Goal: Information Seeking & Learning: Learn about a topic

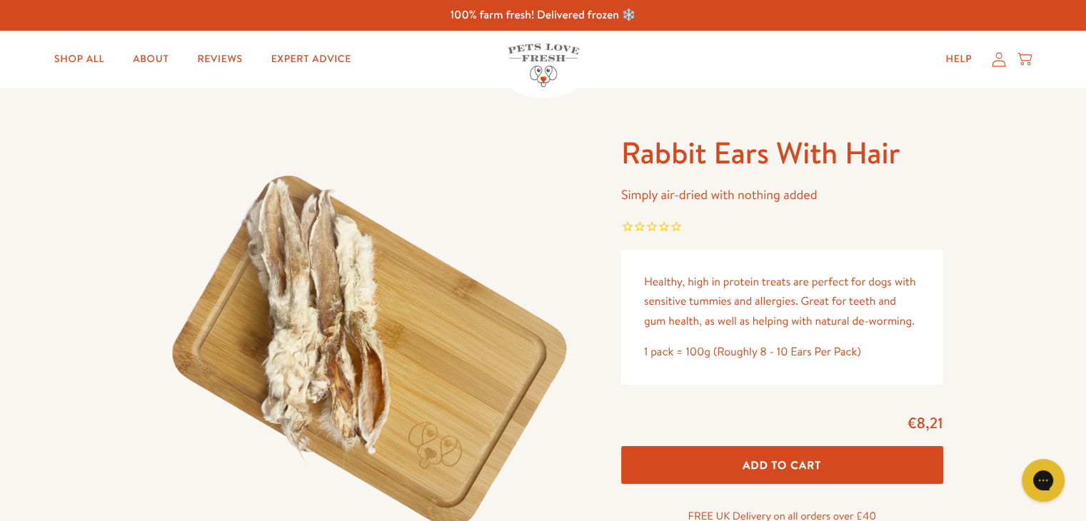
click at [555, 53] on img at bounding box center [543, 66] width 71 height 44
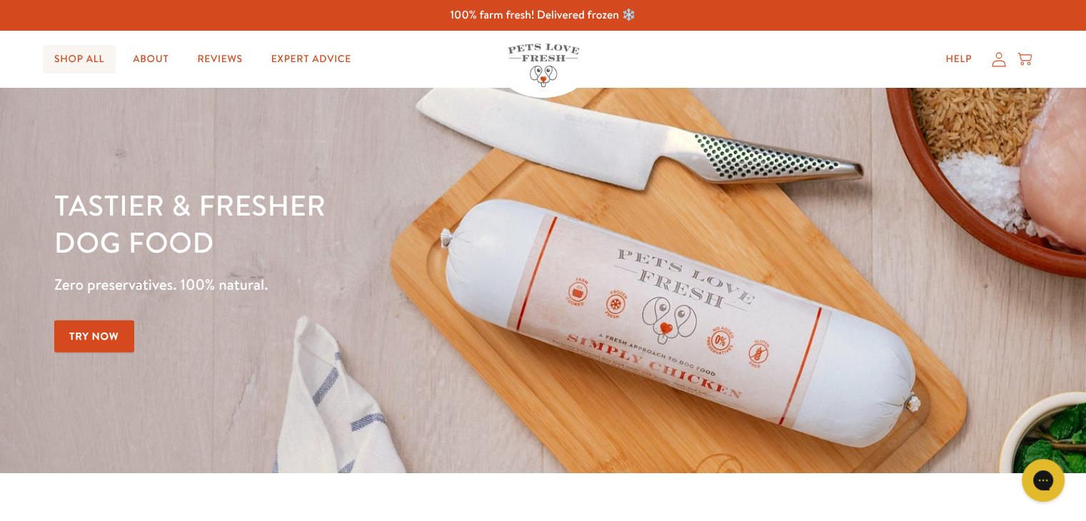
click at [91, 66] on link "Shop All" at bounding box center [79, 59] width 73 height 29
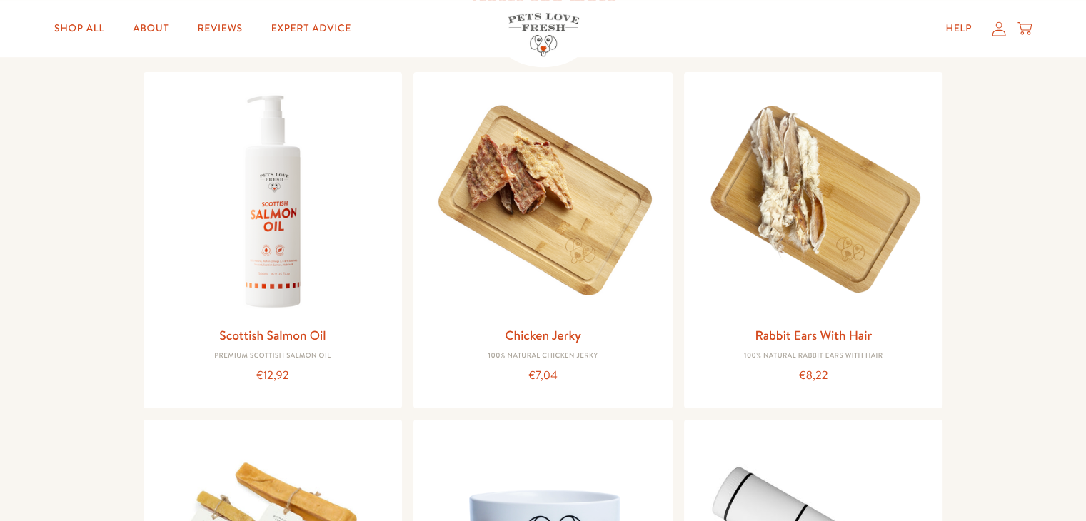
click at [1085, 233] on html "100% farm fresh! Delivered frozen ❄️ Shop All About Reviews Expert Advice My ac…" at bounding box center [543, 379] width 1086 height 2826
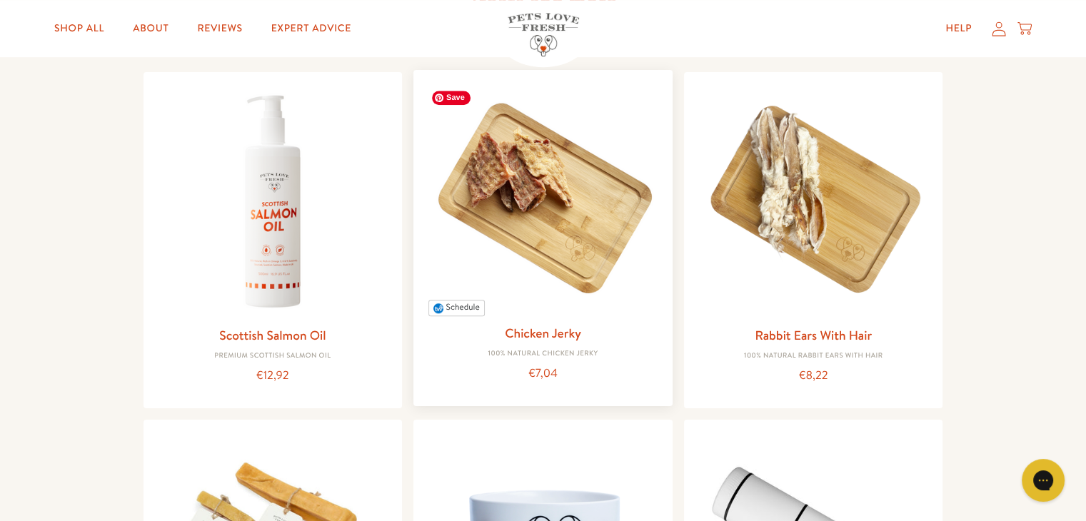
click at [572, 209] on img at bounding box center [543, 199] width 236 height 236
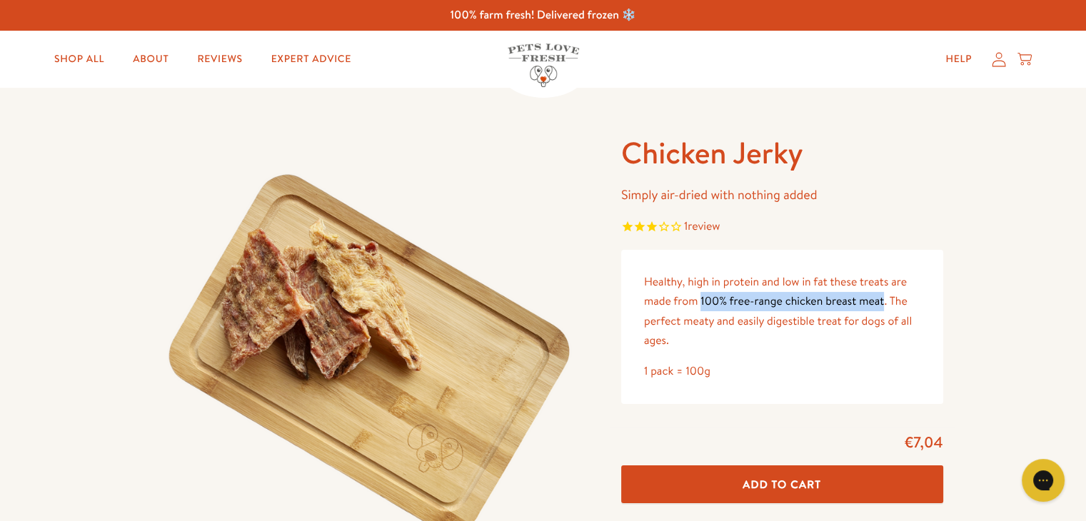
drag, startPoint x: 700, startPoint y: 303, endPoint x: 882, endPoint y: 304, distance: 182.8
click at [882, 304] on p "Healthy, high in protein and low in fat these treats are made from 100% free-ra…" at bounding box center [782, 312] width 276 height 78
copy p "100% free-range chicken breast meat"
click at [645, 285] on p "Healthy, high in protein and low in fat these treats are made from 100% free-ra…" at bounding box center [782, 312] width 276 height 78
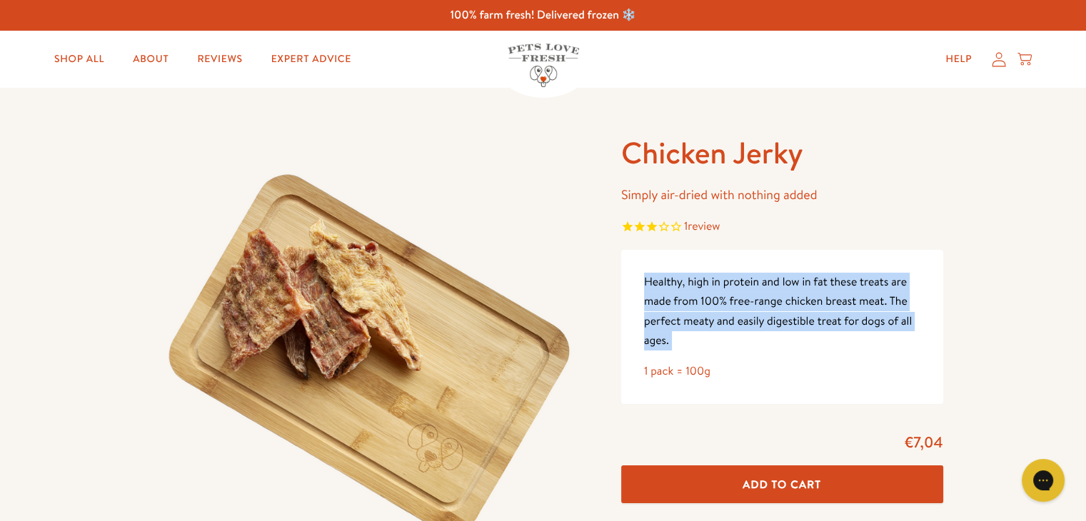
click at [645, 285] on p "Healthy, high in protein and low in fat these treats are made from 100% free-ra…" at bounding box center [782, 312] width 276 height 78
copy div "Healthy, high in protein and low in fat these treats are made from 100% free-ra…"
